Goal: Transaction & Acquisition: Register for event/course

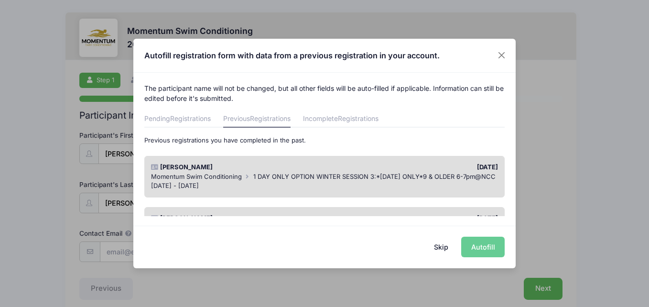
click at [475, 242] on div "Skip Autofill" at bounding box center [324, 247] width 383 height 43
click at [442, 132] on div "Pending Registrations Previous Registrations Incomplete Registrations Below are…" at bounding box center [324, 211] width 361 height 203
click at [176, 117] on span "Registrations" at bounding box center [190, 118] width 41 height 8
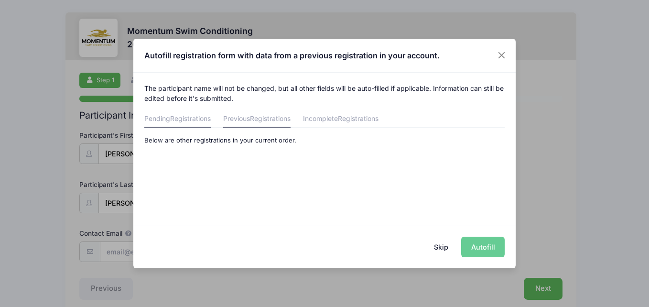
click at [249, 120] on link "Previous Registrations" at bounding box center [256, 118] width 67 height 17
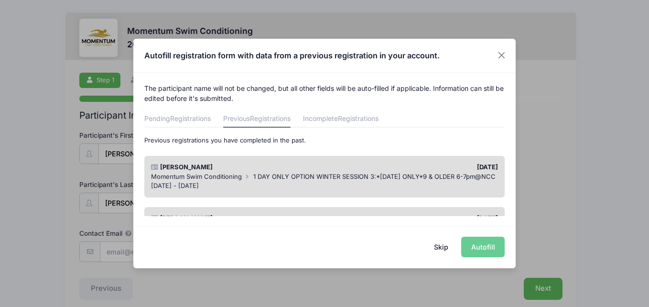
click at [482, 249] on div "Skip Autofill" at bounding box center [324, 247] width 383 height 43
click at [504, 57] on button "Close" at bounding box center [501, 55] width 17 height 17
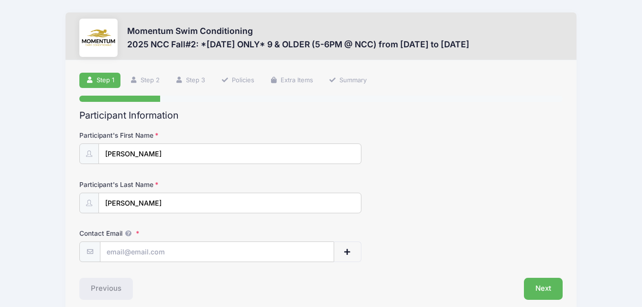
scroll to position [43, 0]
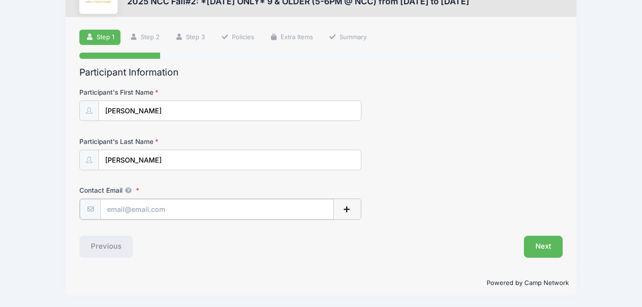
click at [136, 207] on input "Contact Email" at bounding box center [216, 209] width 233 height 21
type input "[EMAIL_ADDRESS][DOMAIN_NAME]"
click at [542, 248] on button "Next" at bounding box center [543, 246] width 39 height 22
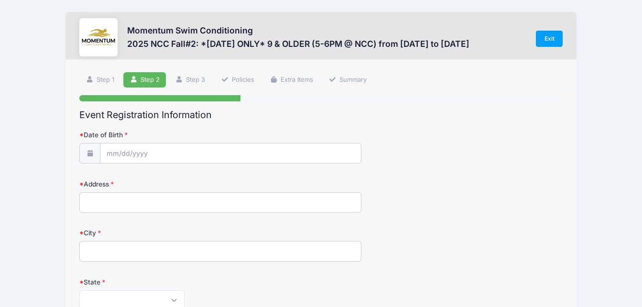
scroll to position [0, 0]
click at [118, 157] on input "Date of Birth" at bounding box center [230, 154] width 260 height 21
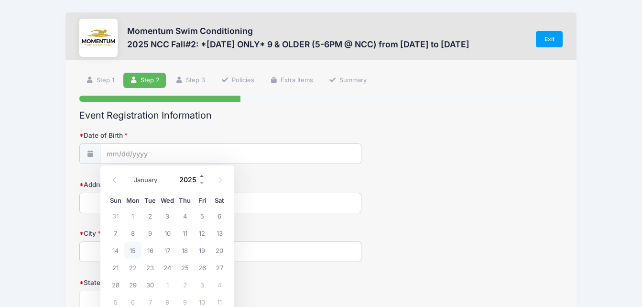
click at [201, 175] on span at bounding box center [202, 175] width 7 height 7
click at [201, 183] on span at bounding box center [202, 182] width 7 height 7
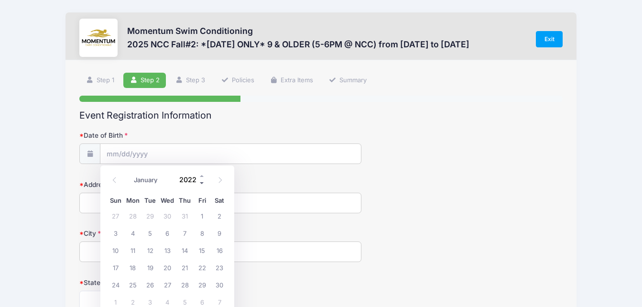
click at [201, 183] on span at bounding box center [202, 182] width 7 height 7
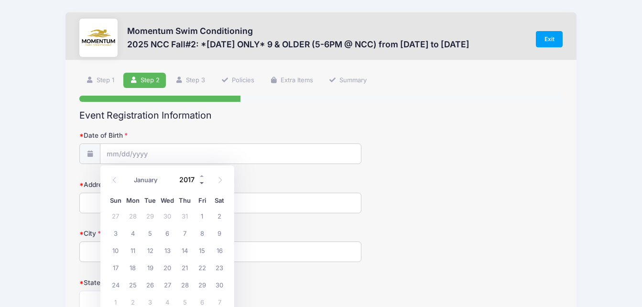
click at [201, 183] on span at bounding box center [202, 182] width 7 height 7
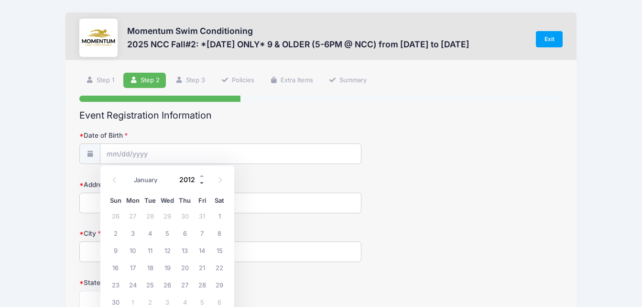
click at [201, 183] on span at bounding box center [202, 182] width 7 height 7
click at [202, 177] on span at bounding box center [202, 175] width 7 height 7
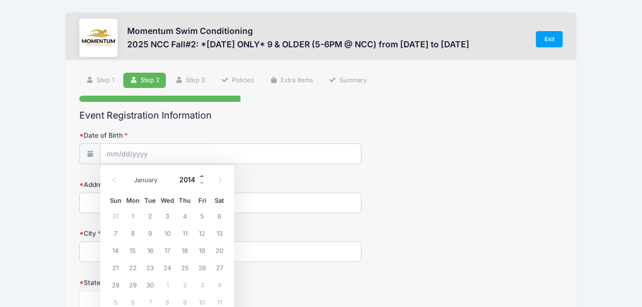
type input "2015"
click at [115, 180] on icon at bounding box center [114, 180] width 6 height 6
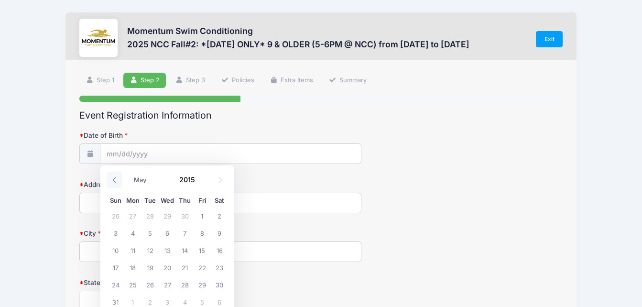
click at [115, 180] on icon at bounding box center [114, 180] width 6 height 6
select select "0"
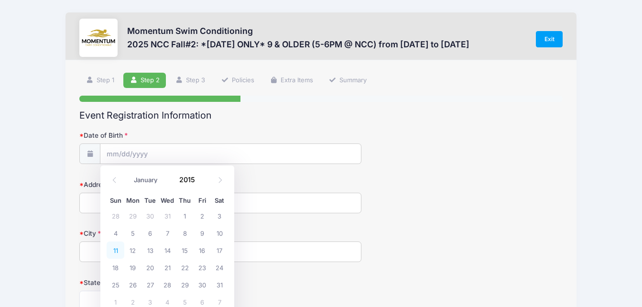
click at [114, 249] on span "11" at bounding box center [115, 249] width 17 height 17
type input "[DATE]"
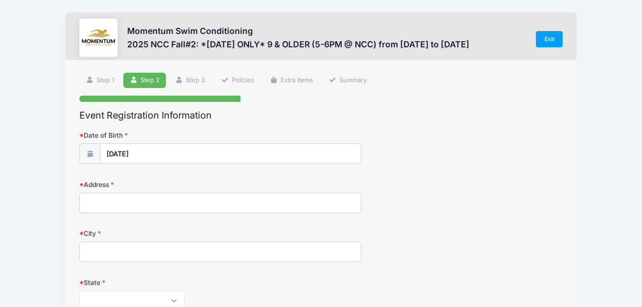
click at [103, 204] on input "Address" at bounding box center [220, 203] width 282 height 21
type input "[STREET_ADDRESS]"
type input "Naperville"
select select "IL"
type input "60563"
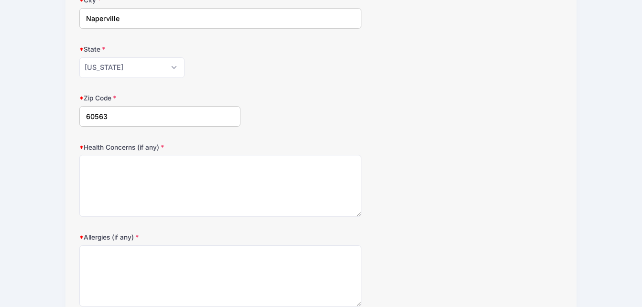
scroll to position [239, 0]
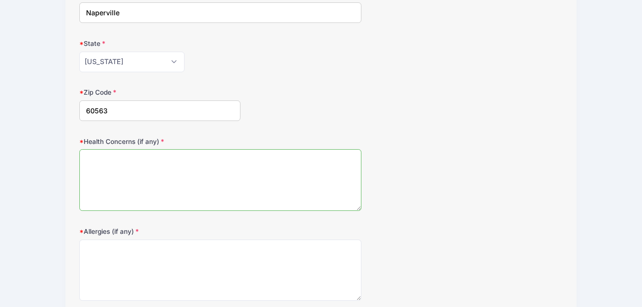
click at [138, 169] on textarea "Health Concerns (if any)" at bounding box center [220, 180] width 282 height 62
type textarea "None"
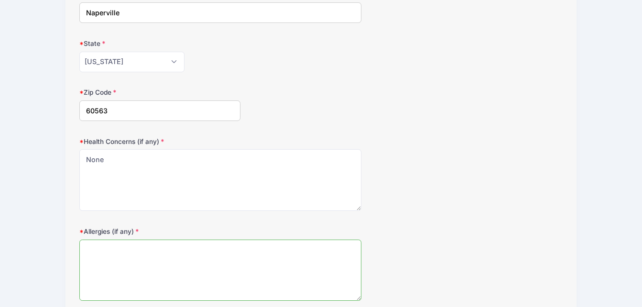
click at [131, 264] on textarea "Allergies (if any)" at bounding box center [220, 271] width 282 height 62
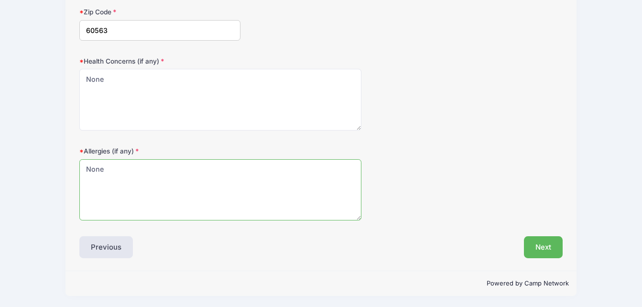
scroll to position [321, 0]
type textarea "None"
click at [546, 249] on button "Next" at bounding box center [543, 246] width 39 height 22
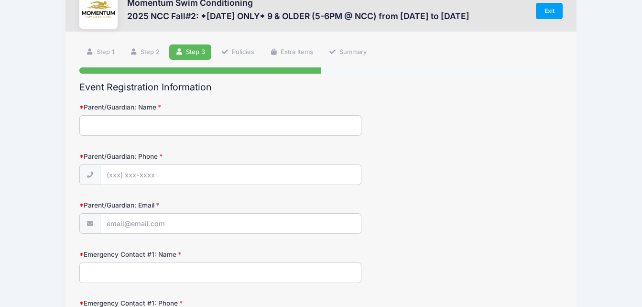
scroll to position [0, 0]
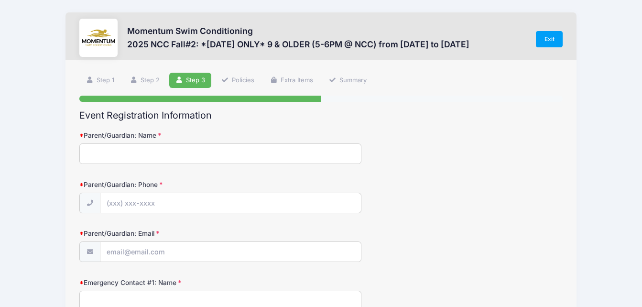
click at [160, 158] on input "Parent/Guardian: Name" at bounding box center [220, 153] width 282 height 21
type input "[PERSON_NAME]"
click at [118, 208] on input "Parent/Guardian: Phone" at bounding box center [230, 203] width 260 height 21
type input "[PHONE_NUMBER]"
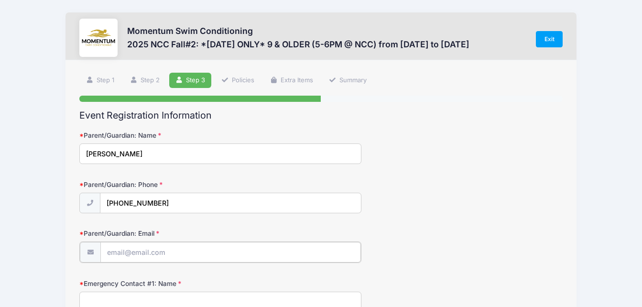
click at [119, 253] on input "Parent/Guardian: Email" at bounding box center [230, 252] width 260 height 21
type input "[EMAIL_ADDRESS][DOMAIN_NAME]"
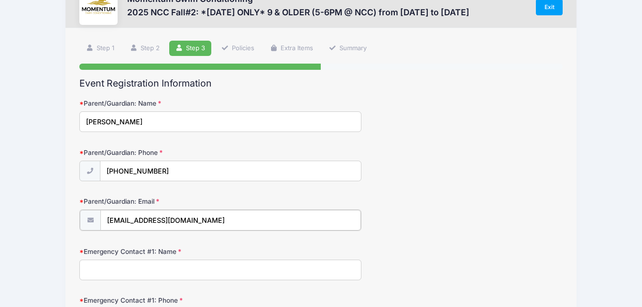
scroll to position [48, 0]
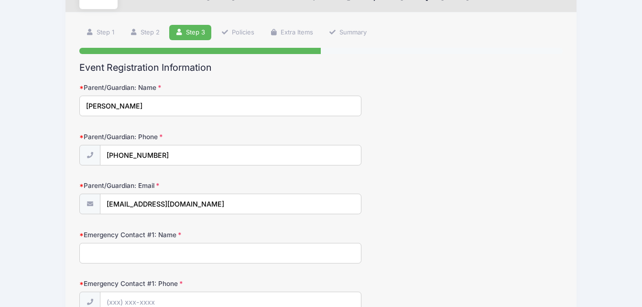
click at [156, 252] on input "Emergency Contact #1: Name" at bounding box center [220, 253] width 282 height 21
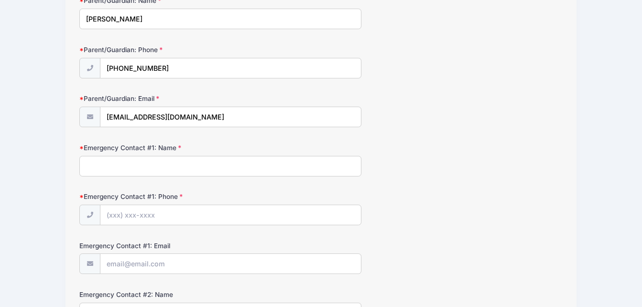
scroll to position [143, 0]
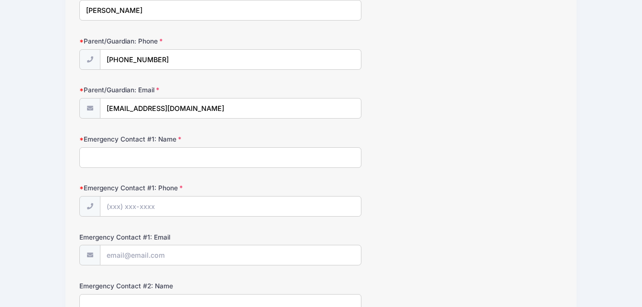
type input "L"
type input "[PERSON_NAME]"
click at [116, 206] on input "Emergency Contact #1: Phone" at bounding box center [230, 207] width 260 height 21
type input "[PHONE_NUMBER]"
click at [132, 262] on input "Emergency Contact #1: Email" at bounding box center [230, 255] width 260 height 21
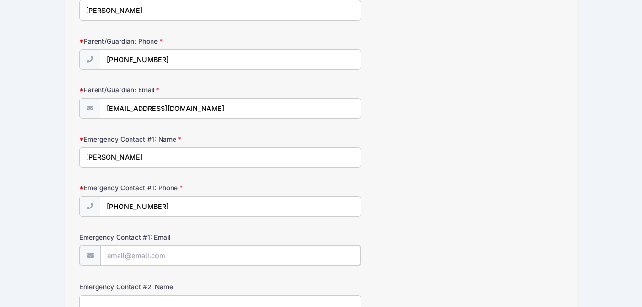
type input "[EMAIL_ADDRESS][PERSON_NAME][DOMAIN_NAME]"
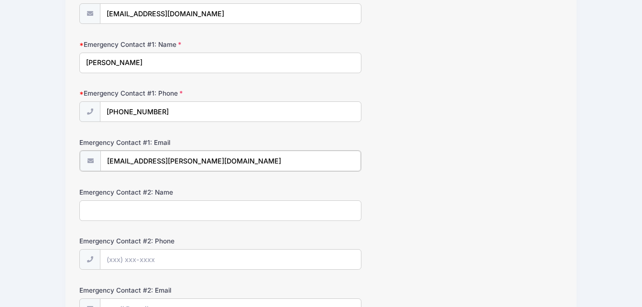
scroll to position [239, 0]
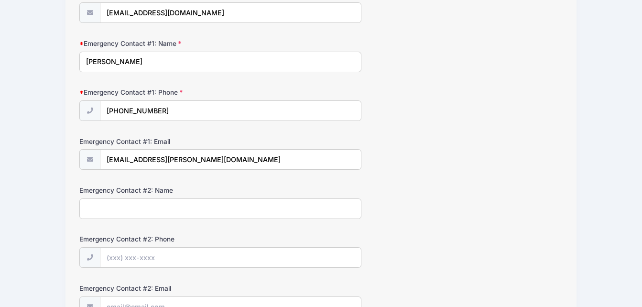
click at [102, 212] on input "Emergency Contact #2: Name" at bounding box center [220, 208] width 282 height 21
type input "[PERSON_NAME]"
click at [123, 261] on input "Emergency Contact #2: Phone" at bounding box center [230, 258] width 260 height 21
drag, startPoint x: 156, startPoint y: 257, endPoint x: 114, endPoint y: 257, distance: 42.1
click at [114, 257] on input "(630) 607" at bounding box center [230, 258] width 260 height 21
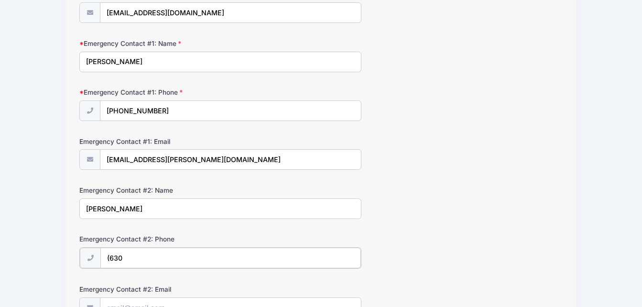
click at [139, 261] on input "(630" at bounding box center [230, 258] width 260 height 21
type input "(6"
type input "[PHONE_NUMBER]"
drag, startPoint x: 125, startPoint y: 207, endPoint x: 64, endPoint y: 207, distance: 61.7
click at [64, 207] on div "Momentum Swim Conditioning 2025 NCC Fall#2: *[DATE] ONLY* 9 & OLDER (5-6PM @ NC…" at bounding box center [321, 212] width 614 height 903
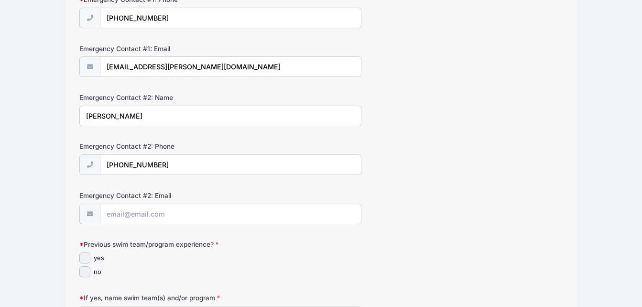
scroll to position [335, 0]
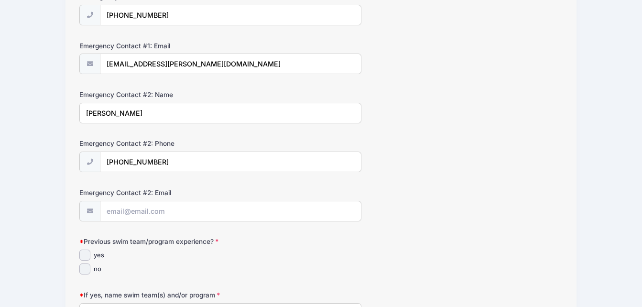
type input "[PERSON_NAME]"
click at [169, 217] on input "Emergency Contact #2: Email" at bounding box center [230, 211] width 260 height 21
type input "[EMAIL_ADDRESS][DOMAIN_NAME]"
click at [84, 257] on input "yes" at bounding box center [84, 255] width 11 height 11
checkbox input "true"
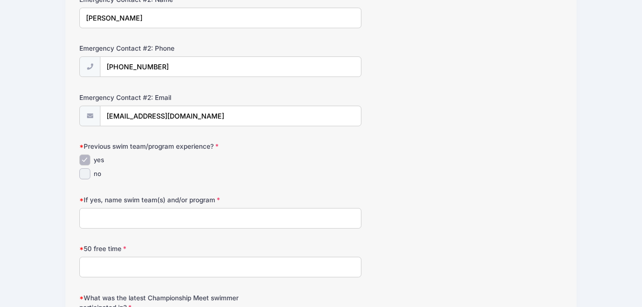
scroll to position [430, 0]
click at [134, 224] on input "If yes, name swim team(s) and/or program" at bounding box center [220, 218] width 282 height 21
type input "Saybrook Sharks"
click at [135, 270] on input "50 free time" at bounding box center [220, 266] width 282 height 21
type input "5"
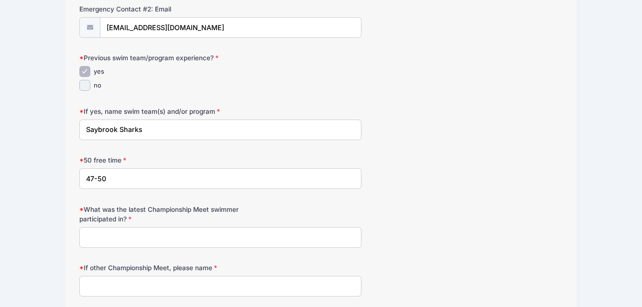
scroll to position [526, 0]
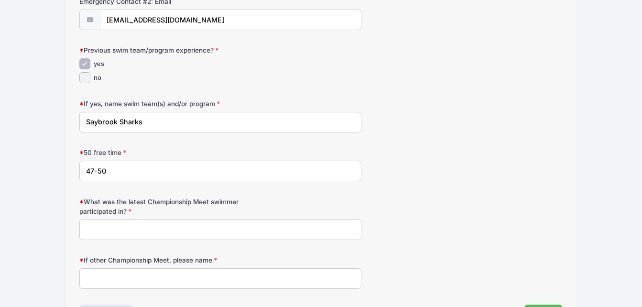
type input "47-50"
click at [142, 233] on input "What was the latest Championship Meet swimmer participated in?" at bounding box center [220, 229] width 282 height 21
type input "Classic"
click at [126, 283] on input "If other Championship Meet, please name" at bounding box center [220, 278] width 282 height 21
type input "NA"
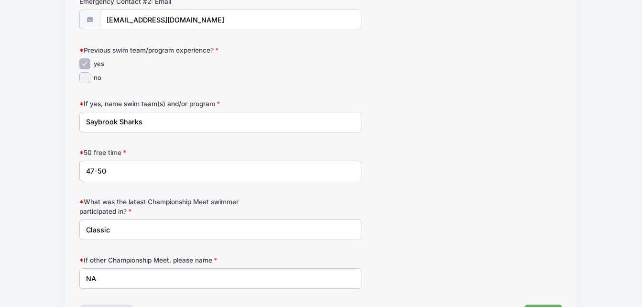
click at [94, 170] on input "47-50" at bounding box center [220, 171] width 282 height 21
click at [126, 172] on input "48-50" at bounding box center [220, 171] width 282 height 21
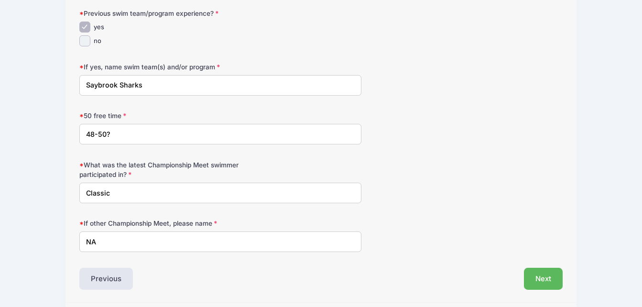
scroll to position [596, 0]
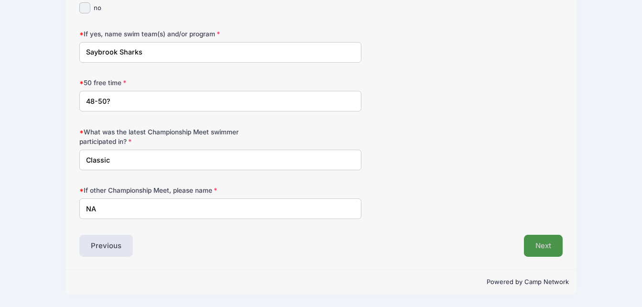
type input "48-50?"
click at [545, 247] on button "Next" at bounding box center [543, 246] width 39 height 22
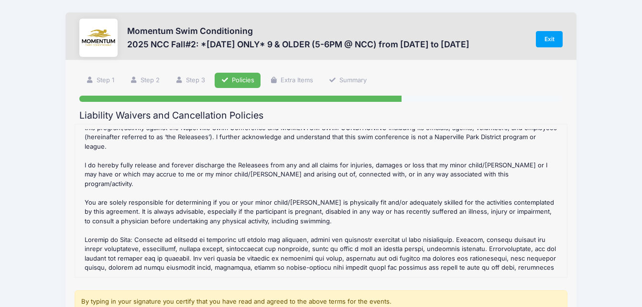
scroll to position [388, 0]
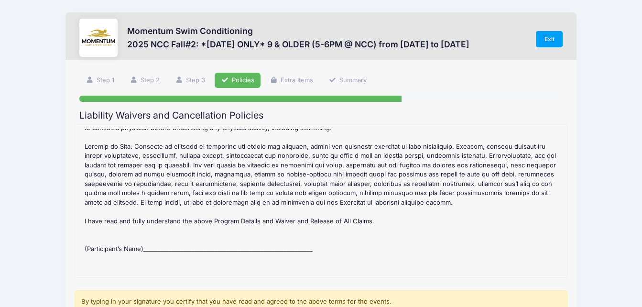
click at [166, 227] on div "2025 NCC Fall#2: *[DATE] ONLY* 9 & OLDER (5-6PM @ NCC) Refund Policy : CANCELLA…" at bounding box center [321, 200] width 482 height 143
click at [168, 227] on div "2025 NCC Fall#2: *[DATE] ONLY* 9 & OLDER (5-6PM @ NCC) Refund Policy : CANCELLA…" at bounding box center [321, 200] width 482 height 143
click at [171, 228] on div "2025 NCC Fall#2: *[DATE] ONLY* 9 & OLDER (5-6PM @ NCC) Refund Policy : CANCELLA…" at bounding box center [321, 200] width 482 height 143
click at [173, 262] on div "2025 NCC Fall#2: *[DATE] ONLY* 9 & OLDER (5-6PM @ NCC) Refund Policy : CANCELLA…" at bounding box center [321, 200] width 482 height 143
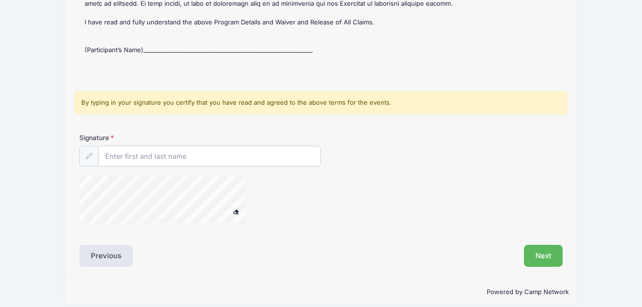
scroll to position [209, 0]
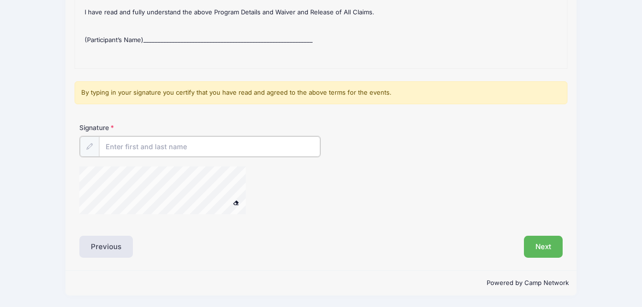
click at [128, 146] on input "Signature" at bounding box center [209, 146] width 221 height 21
drag, startPoint x: 143, startPoint y: 148, endPoint x: 155, endPoint y: 148, distance: 12.0
click at [144, 148] on input "[PERSON_NAME]" at bounding box center [209, 146] width 221 height 21
type input "[PERSON_NAME]"
click at [542, 249] on button "Next" at bounding box center [543, 246] width 39 height 22
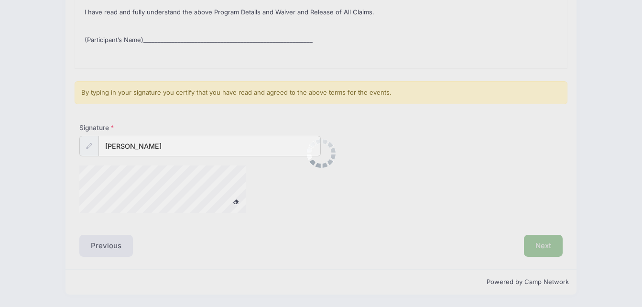
scroll to position [0, 0]
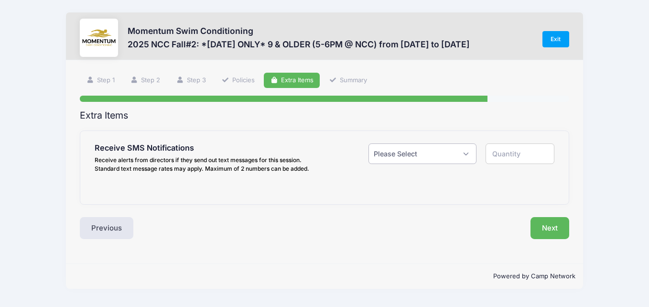
click at [465, 152] on select "Please Select Yes ($0.00) No" at bounding box center [423, 153] width 108 height 21
select select "1"
click at [369, 143] on select "Please Select Yes ($0.00) No" at bounding box center [423, 153] width 108 height 21
type input "1"
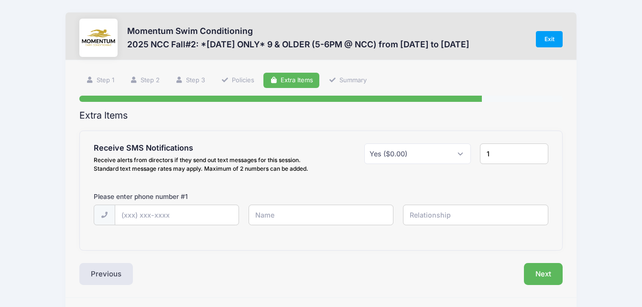
click at [140, 226] on div at bounding box center [321, 221] width 464 height 33
click at [134, 219] on input "text" at bounding box center [176, 215] width 123 height 21
type input "[PHONE_NUMBER]"
click at [269, 219] on input "text" at bounding box center [321, 215] width 145 height 21
type input "[PERSON_NAME]"
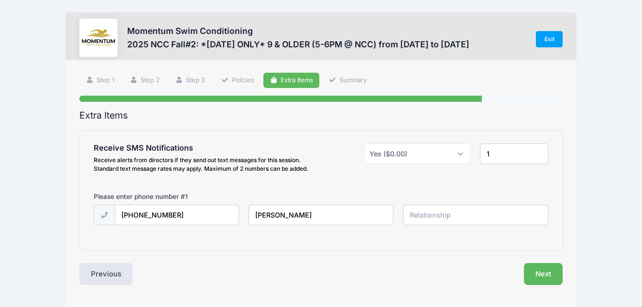
click at [419, 220] on input "text" at bounding box center [475, 215] width 145 height 21
type input "mom"
click at [550, 270] on button "Next" at bounding box center [543, 274] width 39 height 22
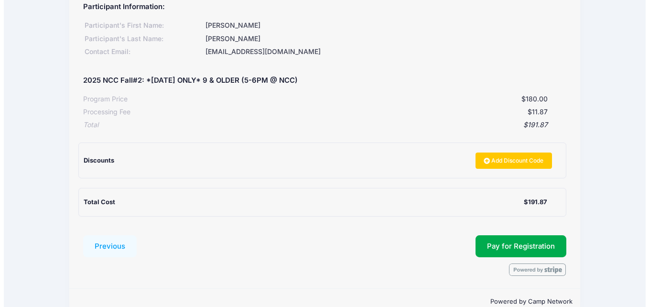
scroll to position [143, 0]
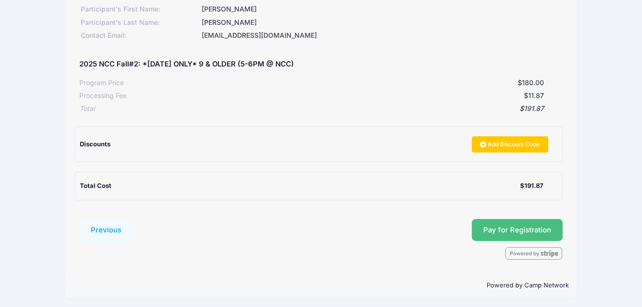
click at [525, 229] on button "Pay for Registration" at bounding box center [517, 230] width 91 height 22
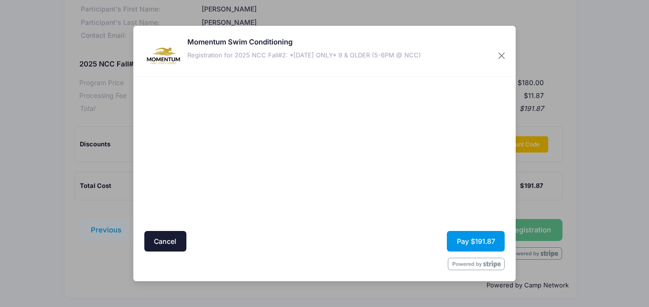
click at [479, 244] on button "Pay $191.87" at bounding box center [476, 241] width 58 height 21
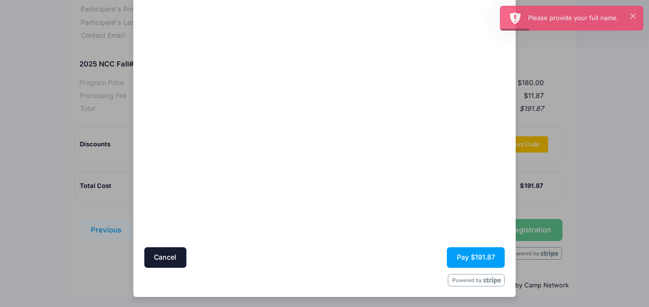
scroll to position [79, 0]
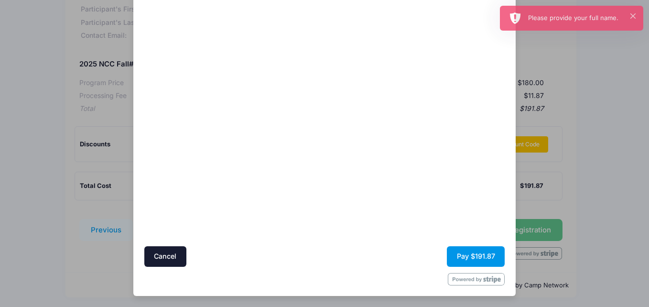
click at [480, 257] on button "Pay $191.87" at bounding box center [476, 256] width 58 height 21
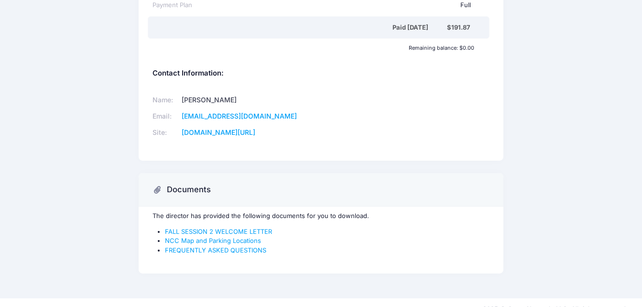
scroll to position [319, 0]
